Goal: Information Seeking & Learning: Learn about a topic

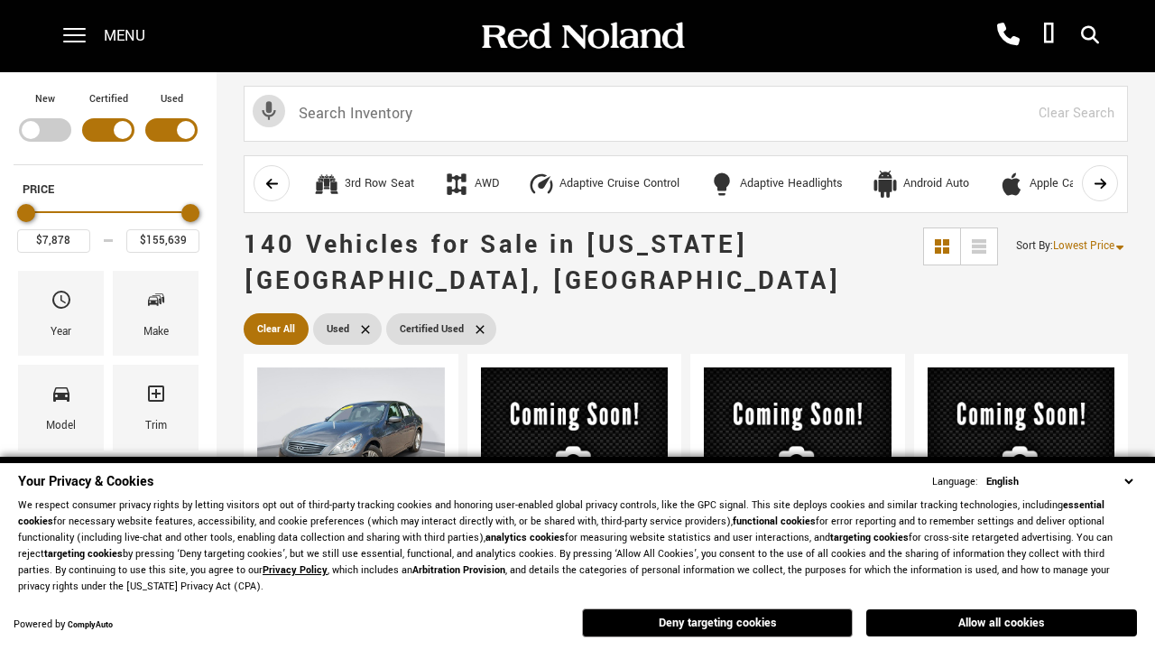
scroll to position [707, 0]
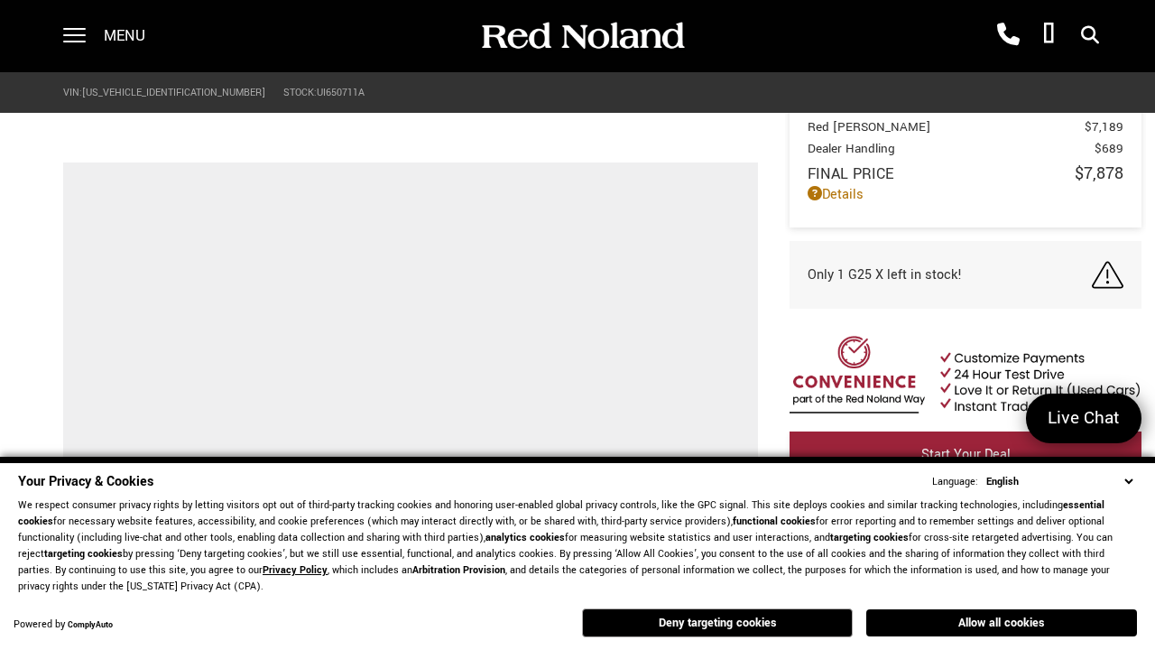
scroll to position [1101, 0]
